Goal: Task Accomplishment & Management: Complete application form

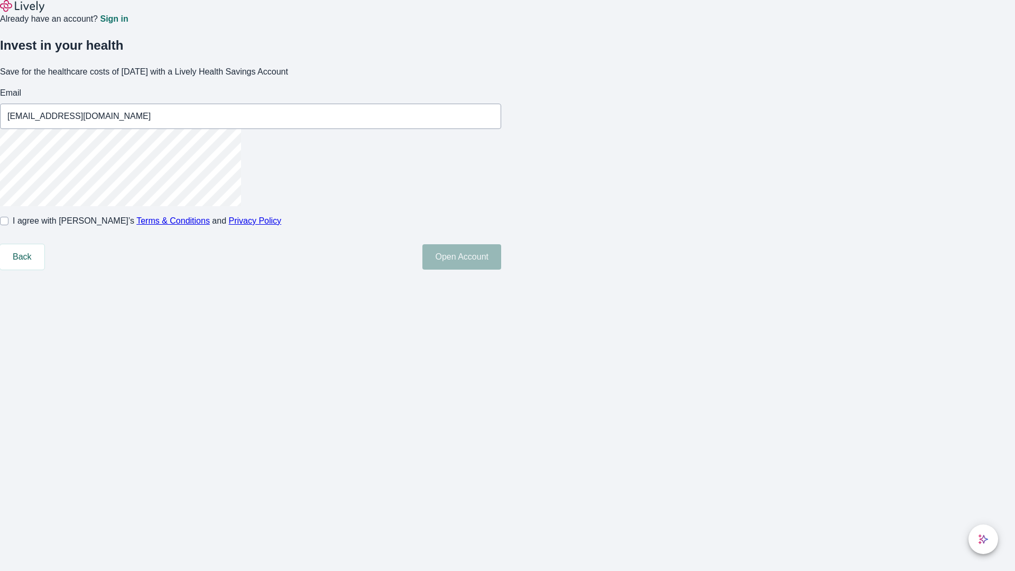
click at [8, 225] on input "I agree with Lively’s Terms & Conditions and Privacy Policy" at bounding box center [4, 221] width 8 height 8
checkbox input "true"
click at [501, 270] on button "Open Account" at bounding box center [461, 256] width 79 height 25
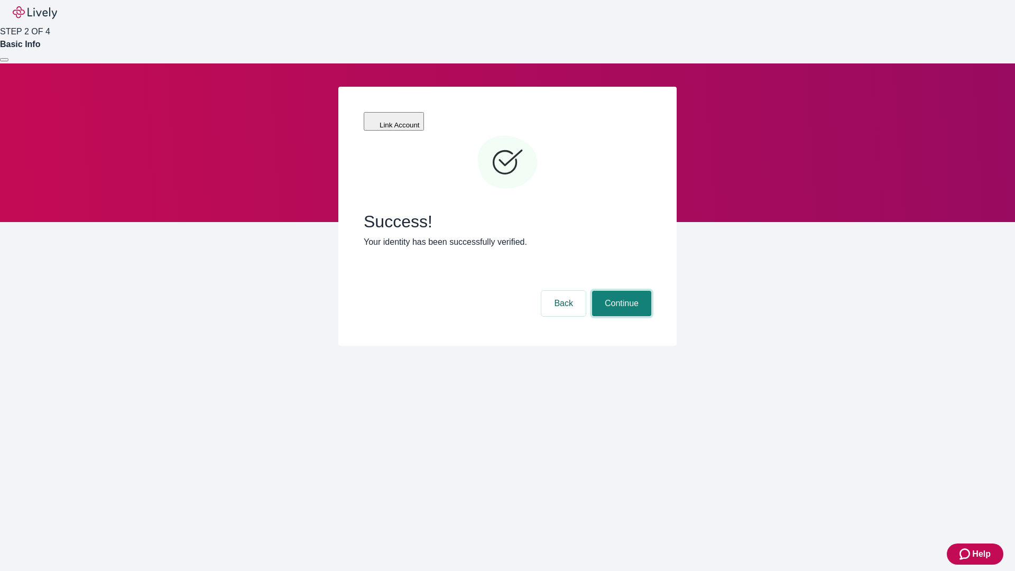
click at [620, 291] on button "Continue" at bounding box center [621, 303] width 59 height 25
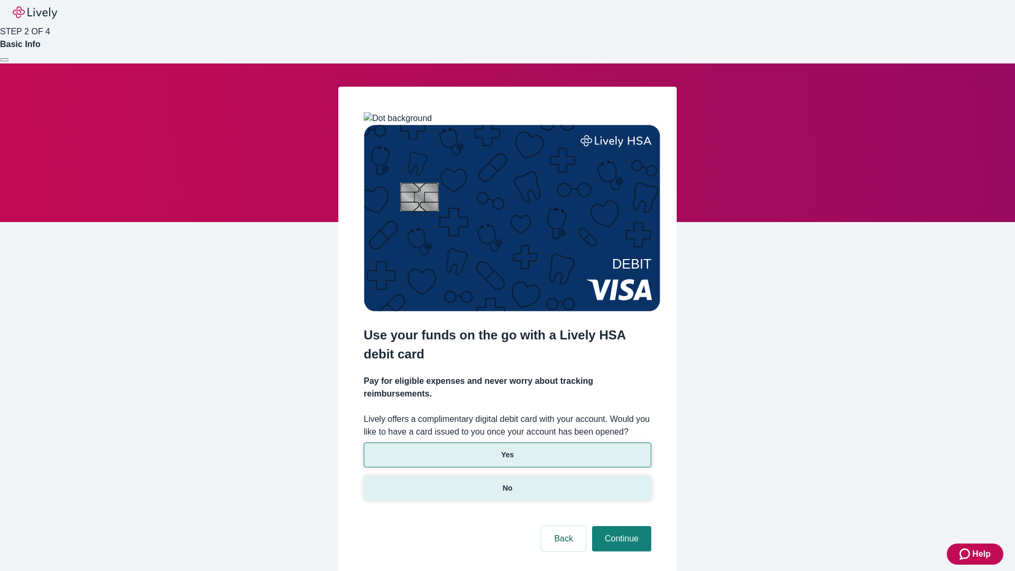
click at [507, 483] on p "No" at bounding box center [508, 488] width 10 height 11
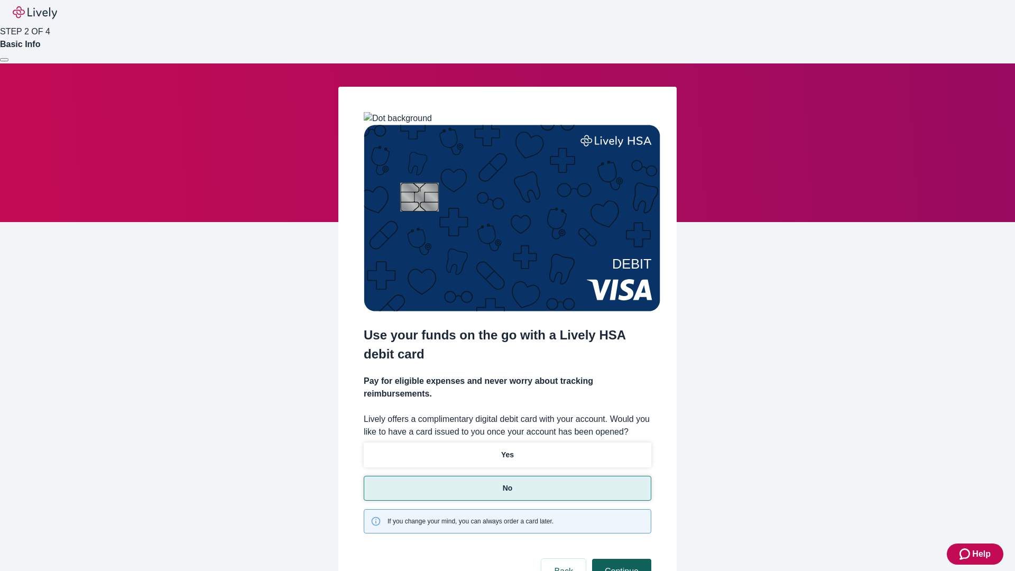
click at [620, 559] on button "Continue" at bounding box center [621, 571] width 59 height 25
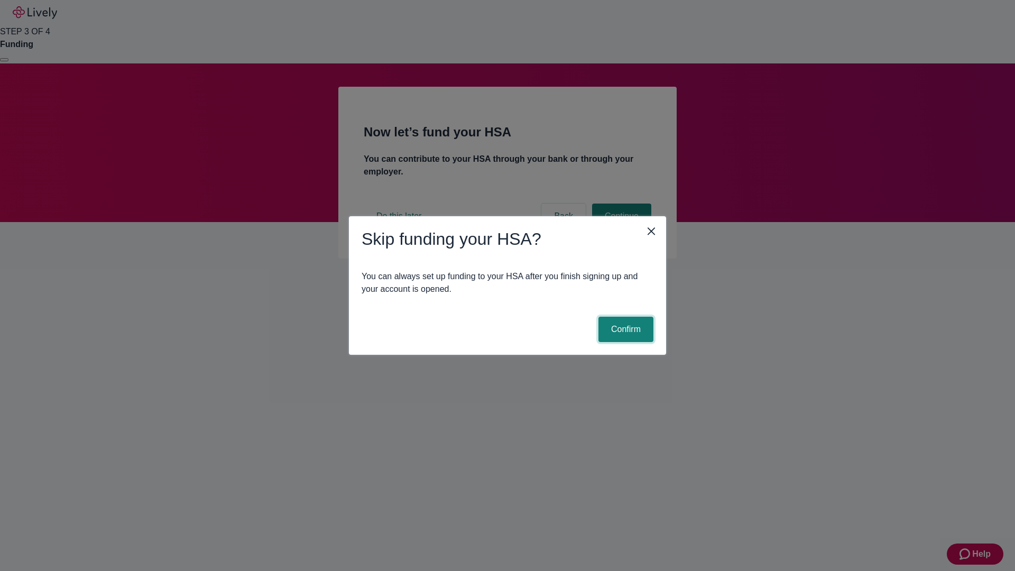
click at [624, 329] on button "Confirm" at bounding box center [625, 329] width 55 height 25
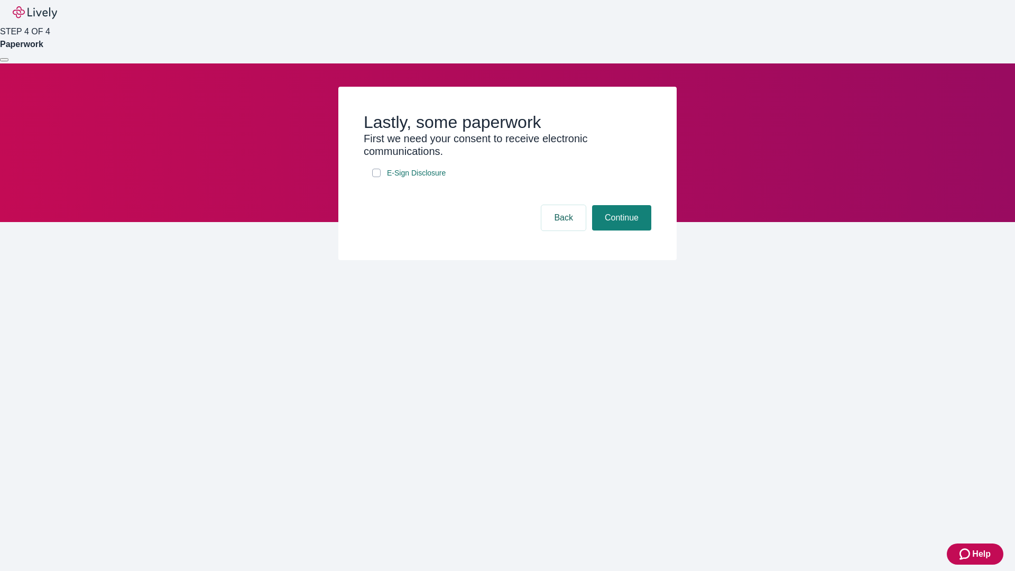
click at [376, 177] on input "E-Sign Disclosure" at bounding box center [376, 173] width 8 height 8
checkbox input "true"
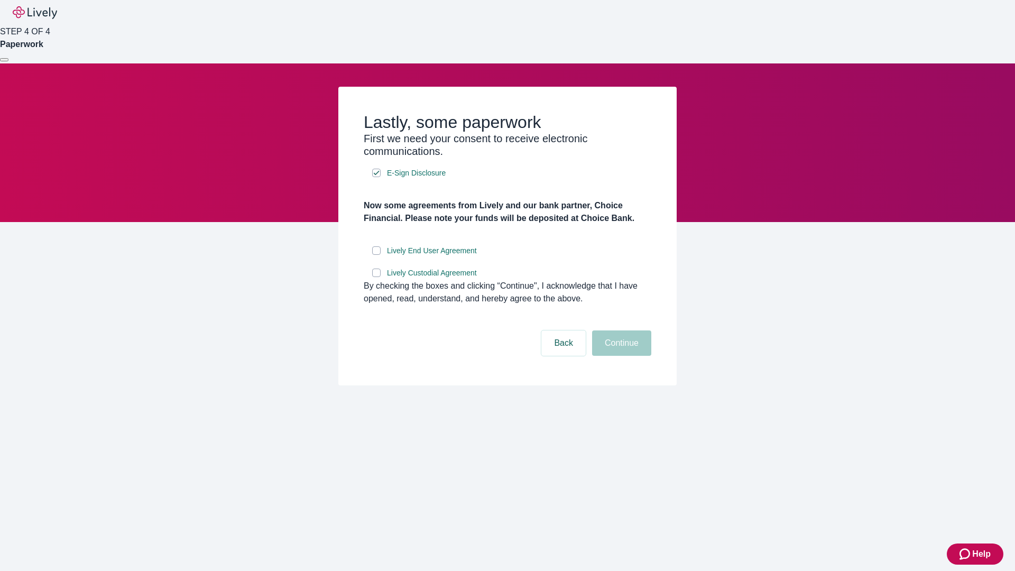
click at [376, 255] on input "Lively End User Agreement" at bounding box center [376, 250] width 8 height 8
checkbox input "true"
click at [376, 277] on input "Lively Custodial Agreement" at bounding box center [376, 273] width 8 height 8
checkbox input "true"
click at [620, 356] on button "Continue" at bounding box center [621, 342] width 59 height 25
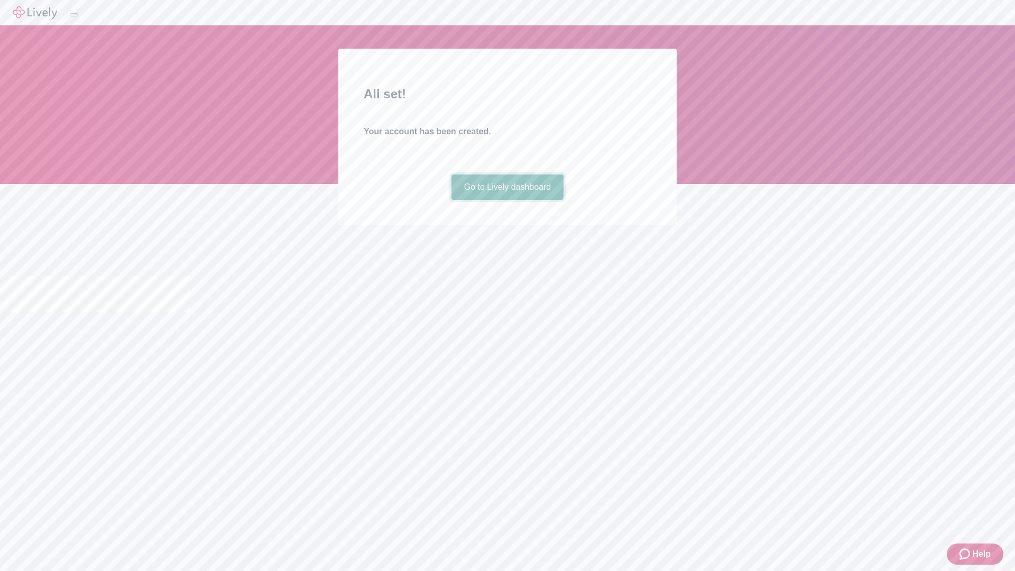
click at [507, 200] on link "Go to Lively dashboard" at bounding box center [508, 186] width 113 height 25
